Goal: Information Seeking & Learning: Find specific fact

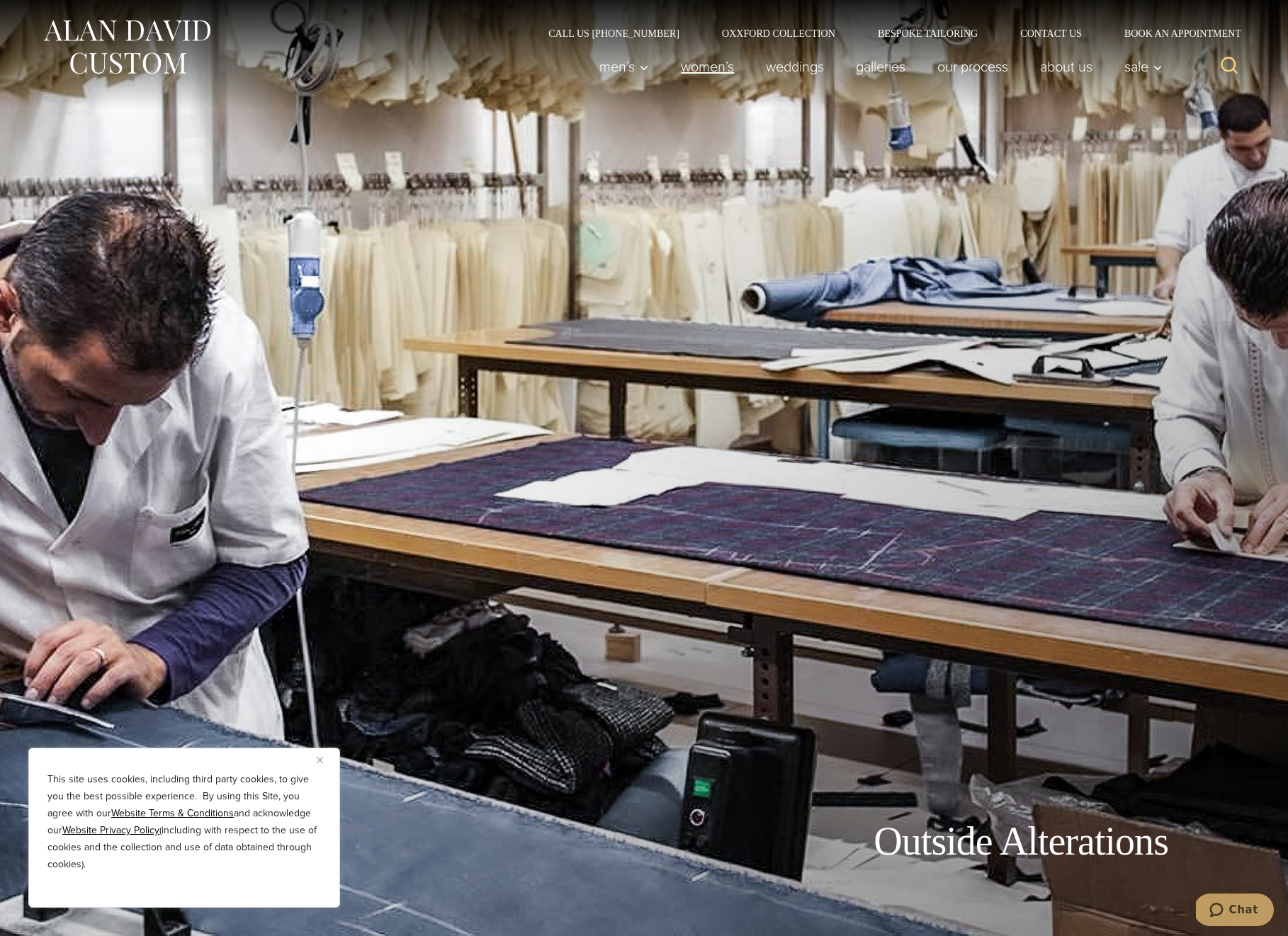
click at [707, 74] on link "Women’s" at bounding box center [708, 67] width 85 height 29
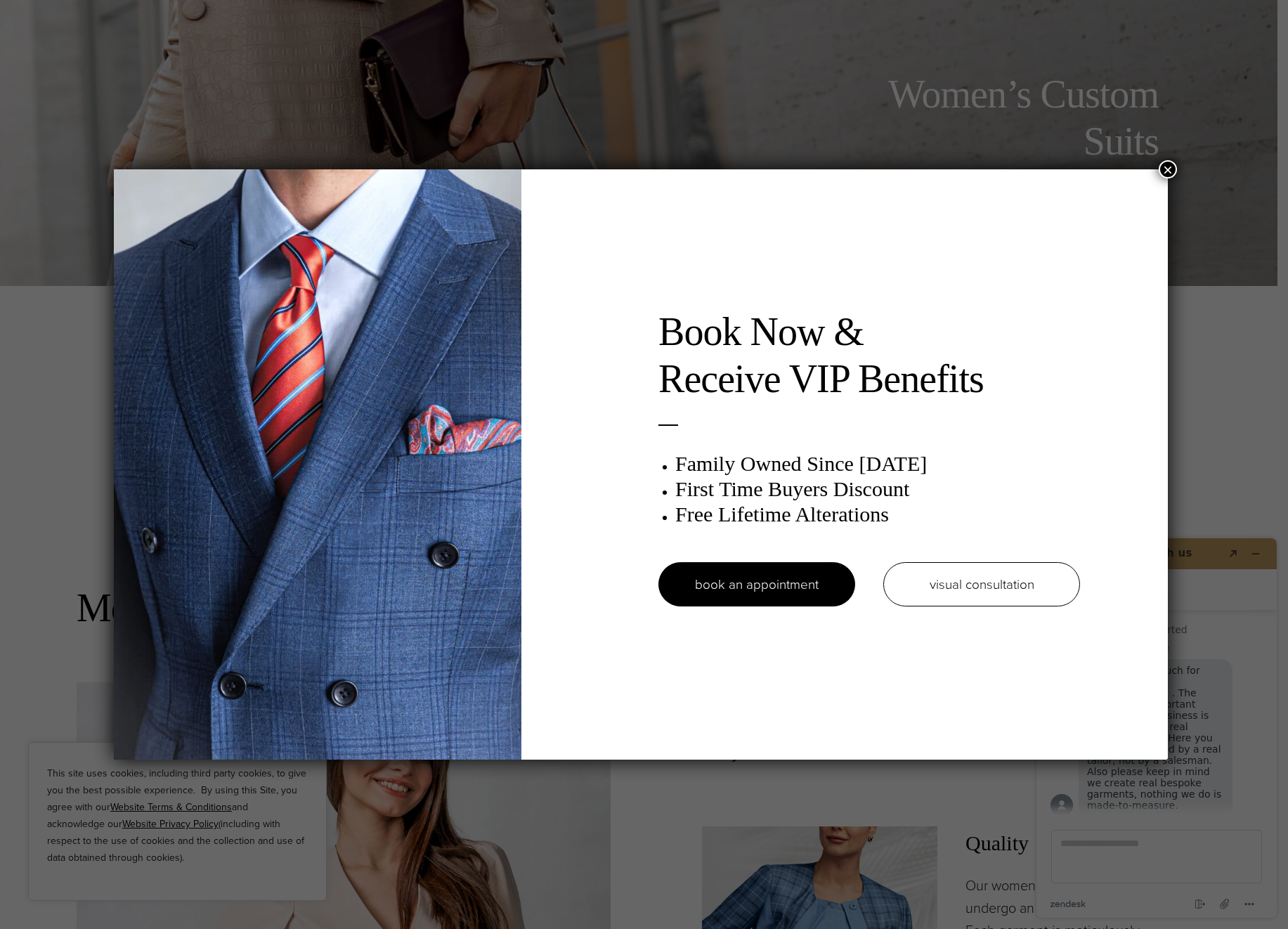
click at [1164, 171] on button "×" at bounding box center [1167, 169] width 18 height 18
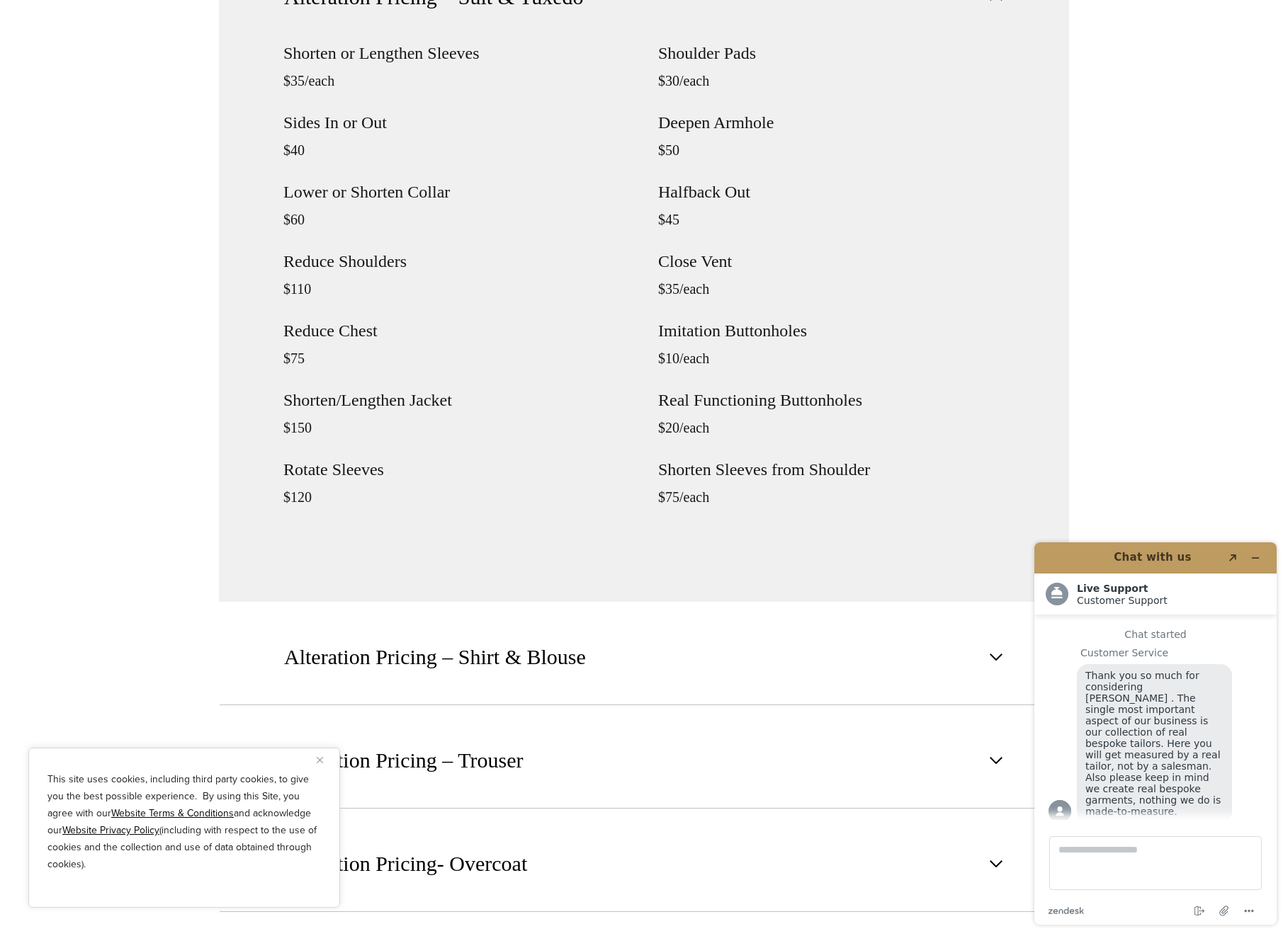
scroll to position [1870, 0]
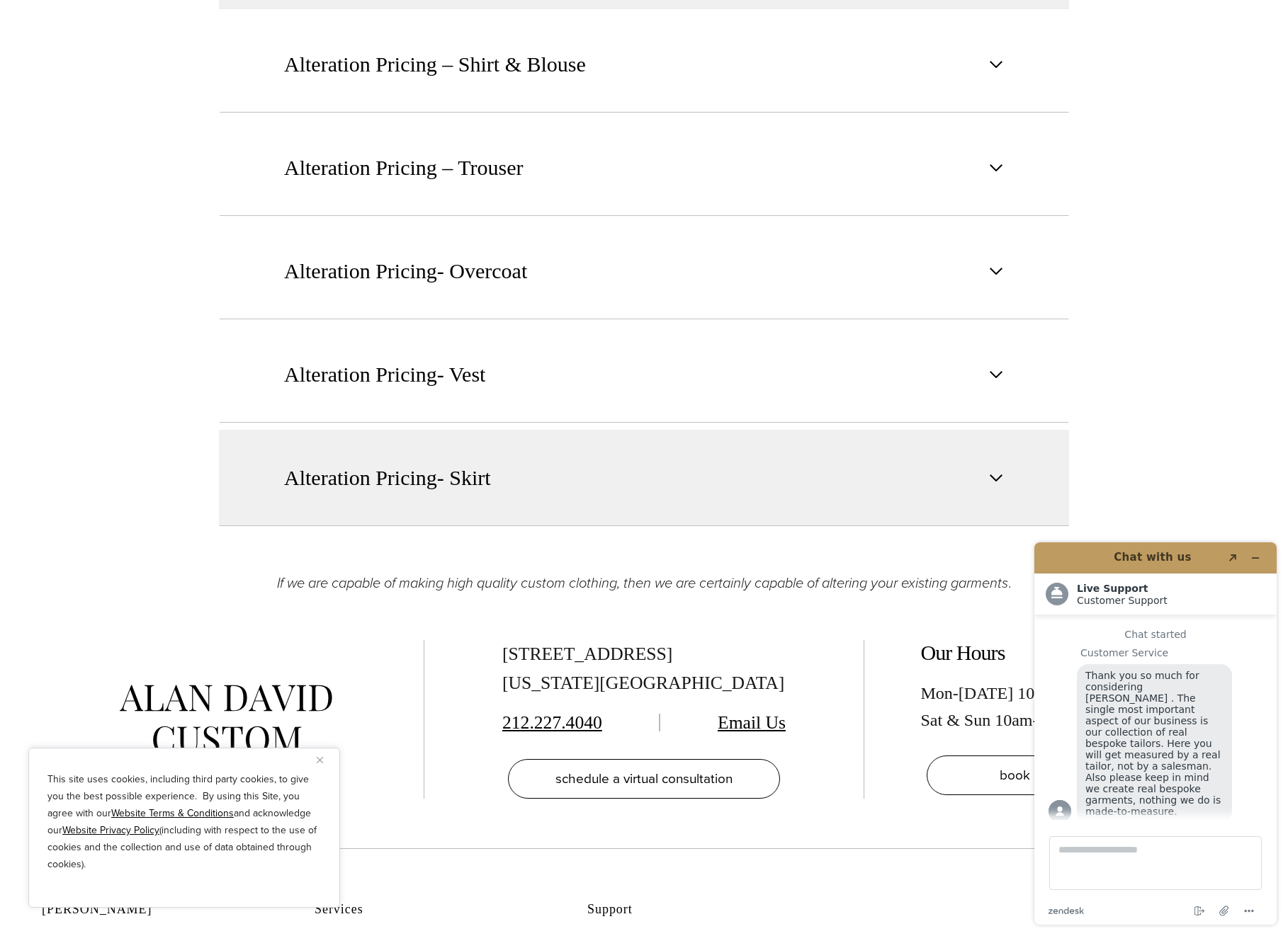
click at [418, 490] on span "Alteration Pricing- Skirt" at bounding box center [387, 478] width 207 height 31
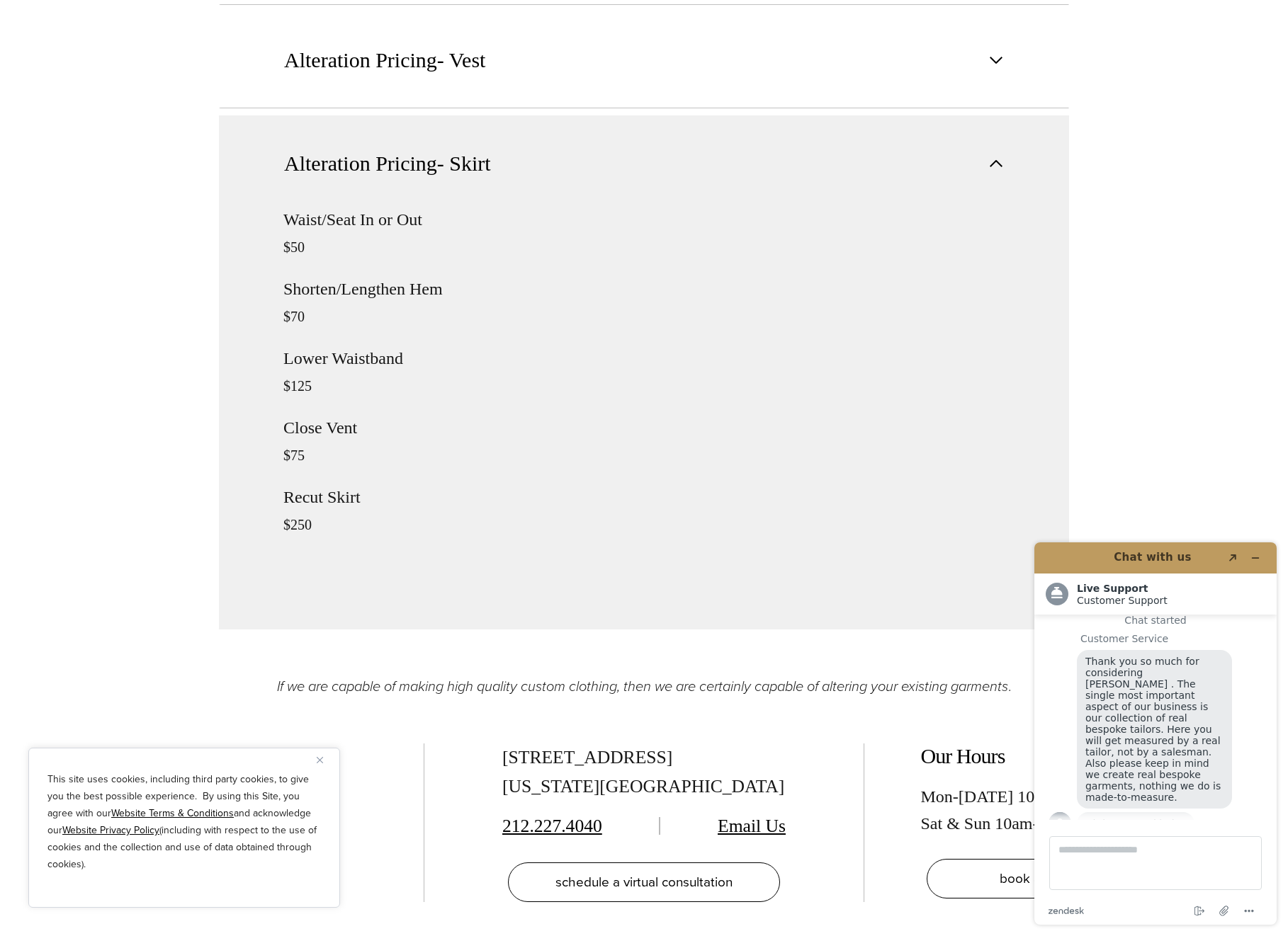
scroll to position [2017, 0]
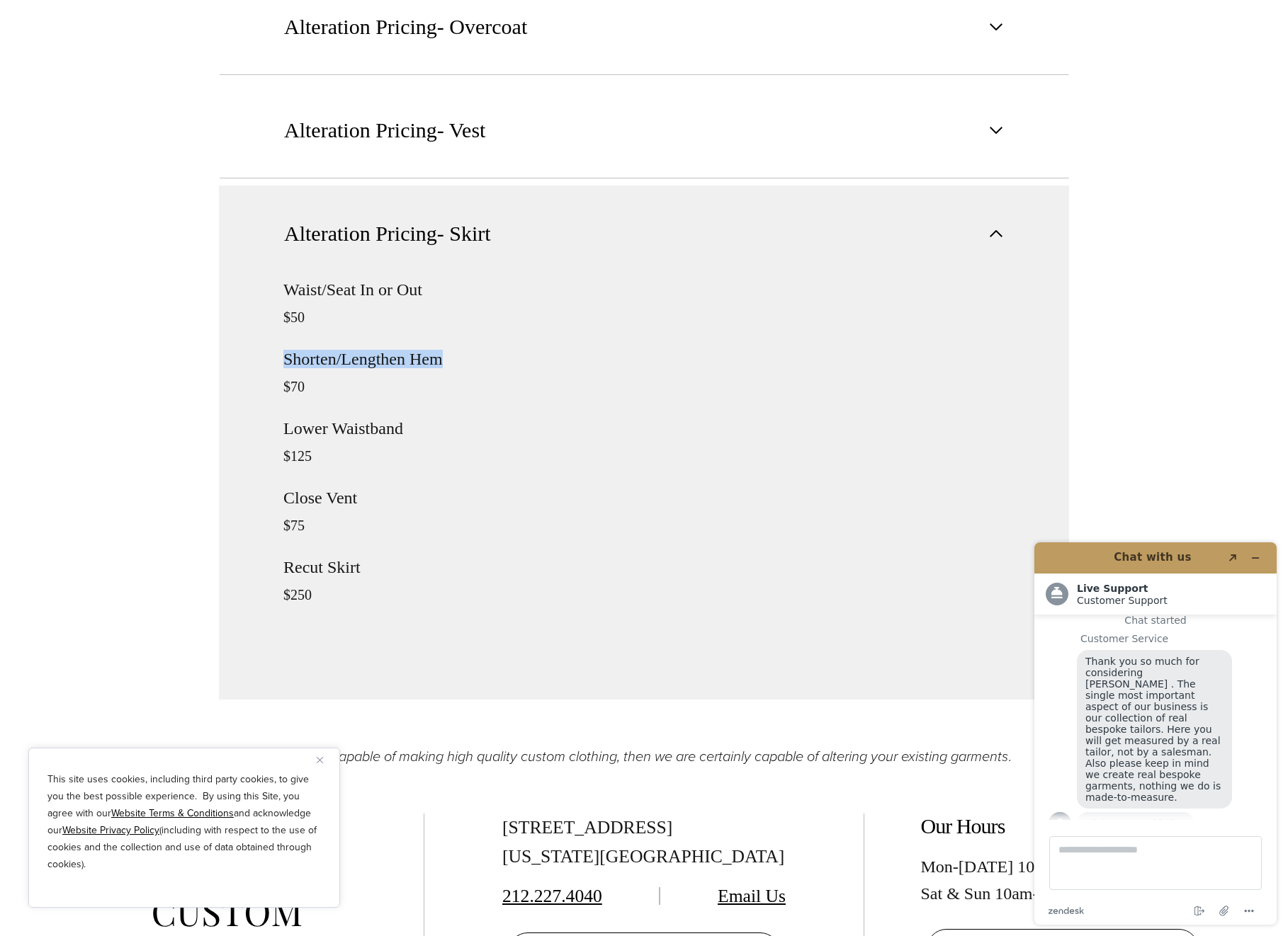
drag, startPoint x: 450, startPoint y: 355, endPoint x: 509, endPoint y: 401, distance: 74.8
click at [299, 344] on div "Waist/Seat In or Out $50 Shorten/Lengthen Hem $70 [GEOGRAPHIC_DATA] $125 Close …" at bounding box center [456, 454] width 347 height 347
click at [505, 397] on div "Waist/Seat In or Out $50 Shorten/Lengthen Hem $70 [GEOGRAPHIC_DATA] $125 Close …" at bounding box center [456, 454] width 347 height 347
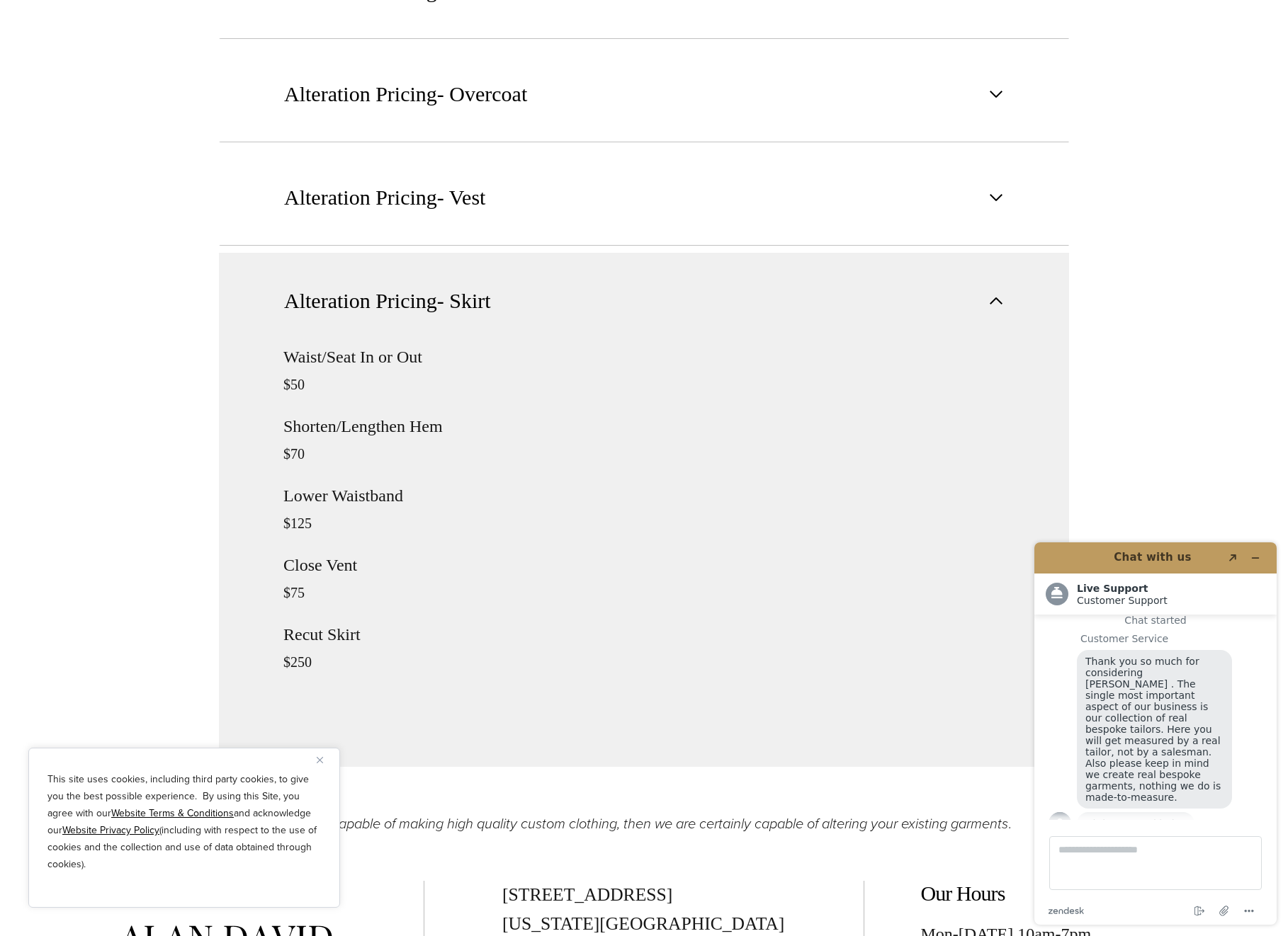
scroll to position [1959, 0]
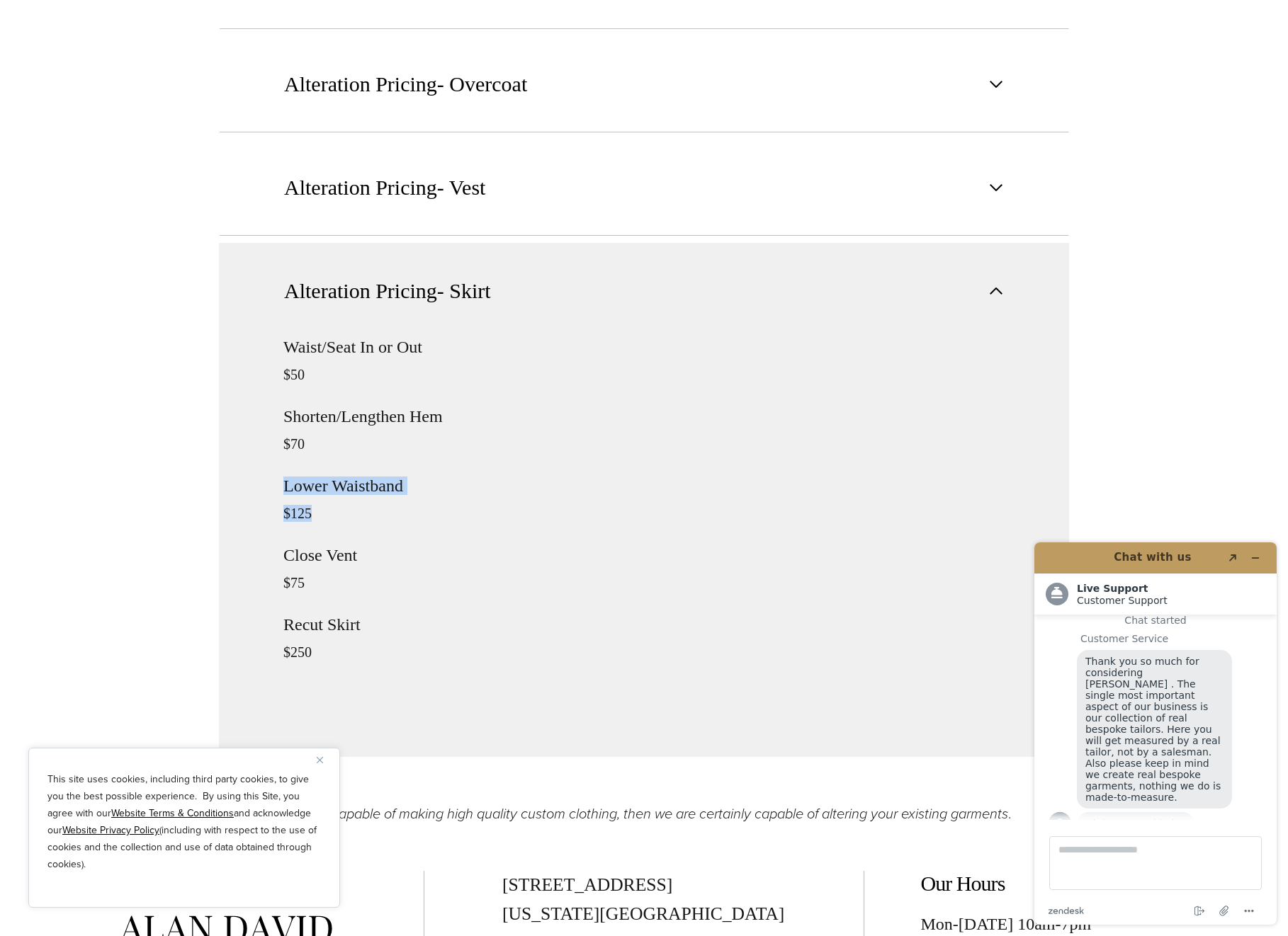
drag, startPoint x: 252, startPoint y: 481, endPoint x: 393, endPoint y: 521, distance: 146.6
click at [393, 521] on div "Waist/Seat In or Out $50 Shorten/Lengthen Hem $70 [GEOGRAPHIC_DATA] $125 Close …" at bounding box center [644, 548] width 850 height 419
click at [377, 505] on p "$125" at bounding box center [456, 514] width 347 height 17
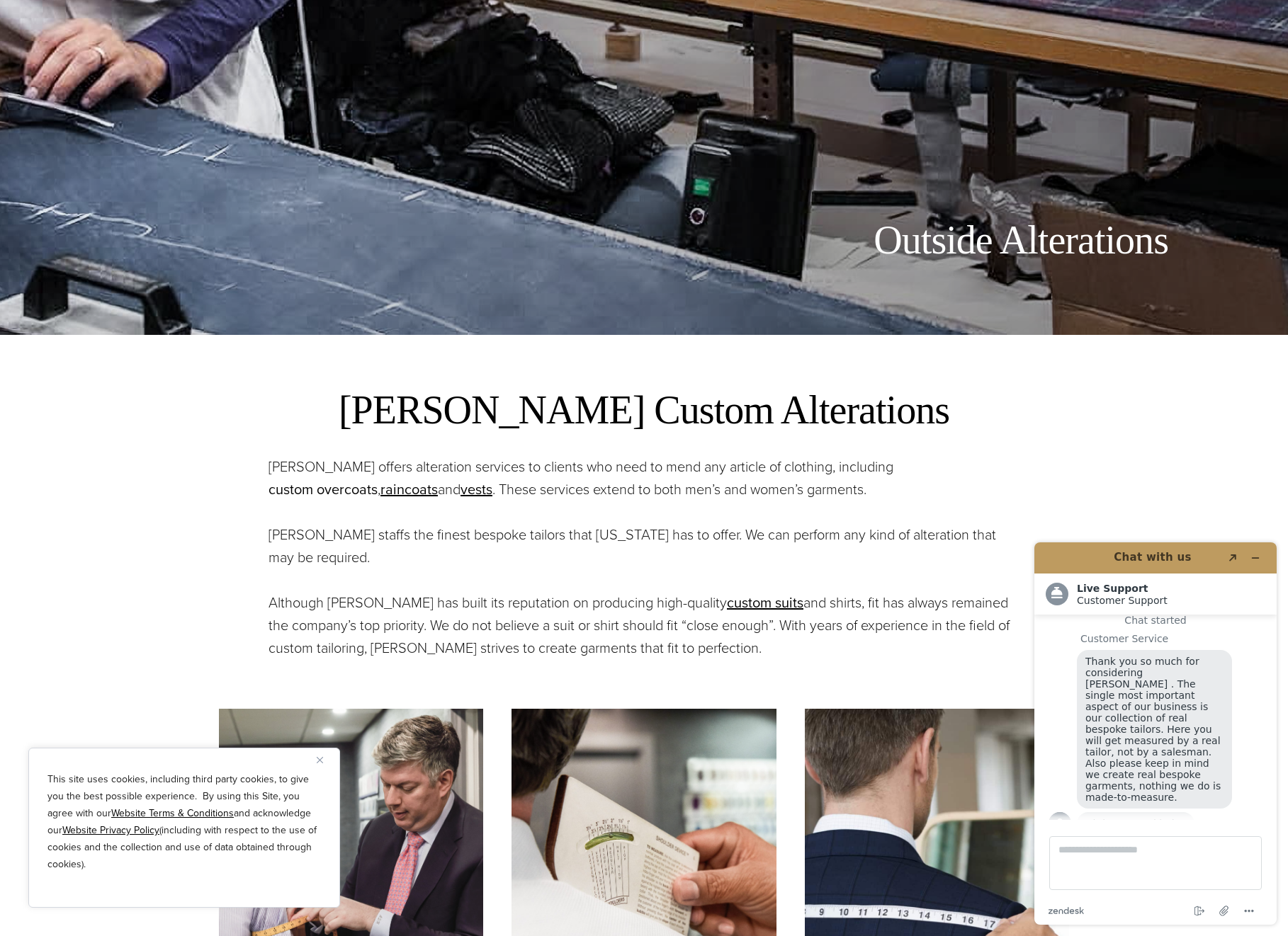
scroll to position [176, 0]
